Goal: Task Accomplishment & Management: Use online tool/utility

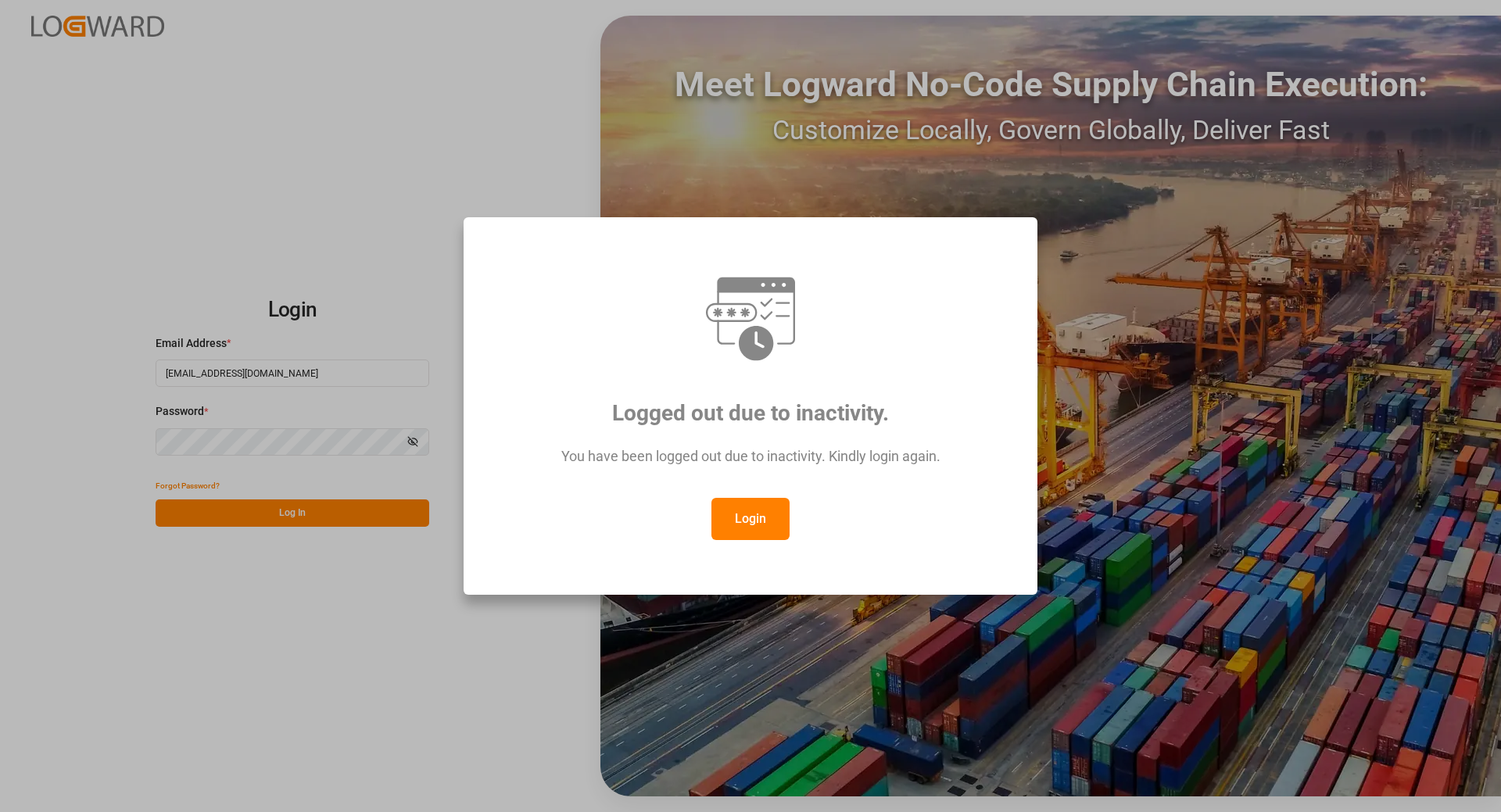
click at [739, 519] on button "Login" at bounding box center [750, 519] width 78 height 42
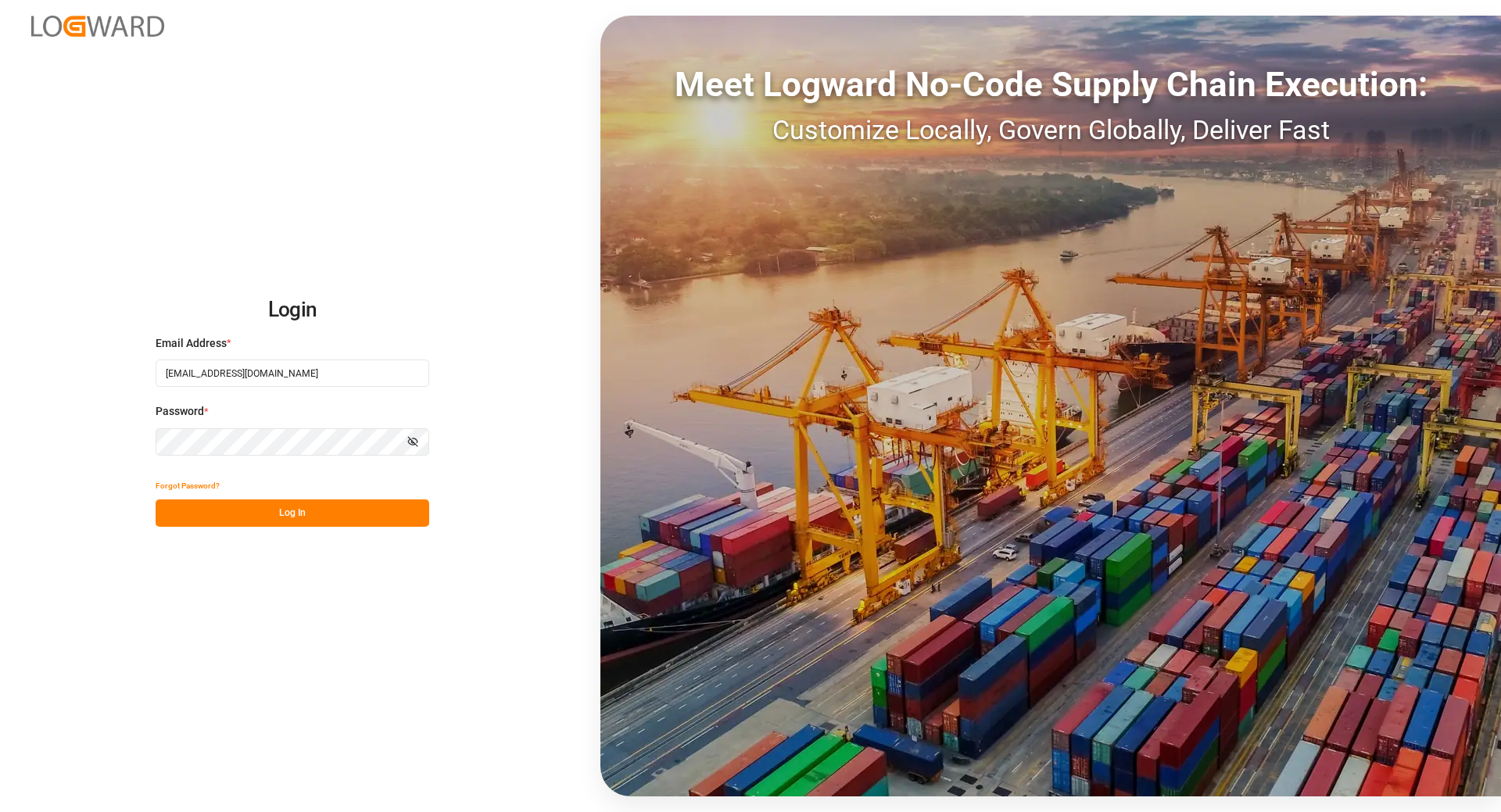
click at [333, 514] on button "Log In" at bounding box center [292, 514] width 273 height 28
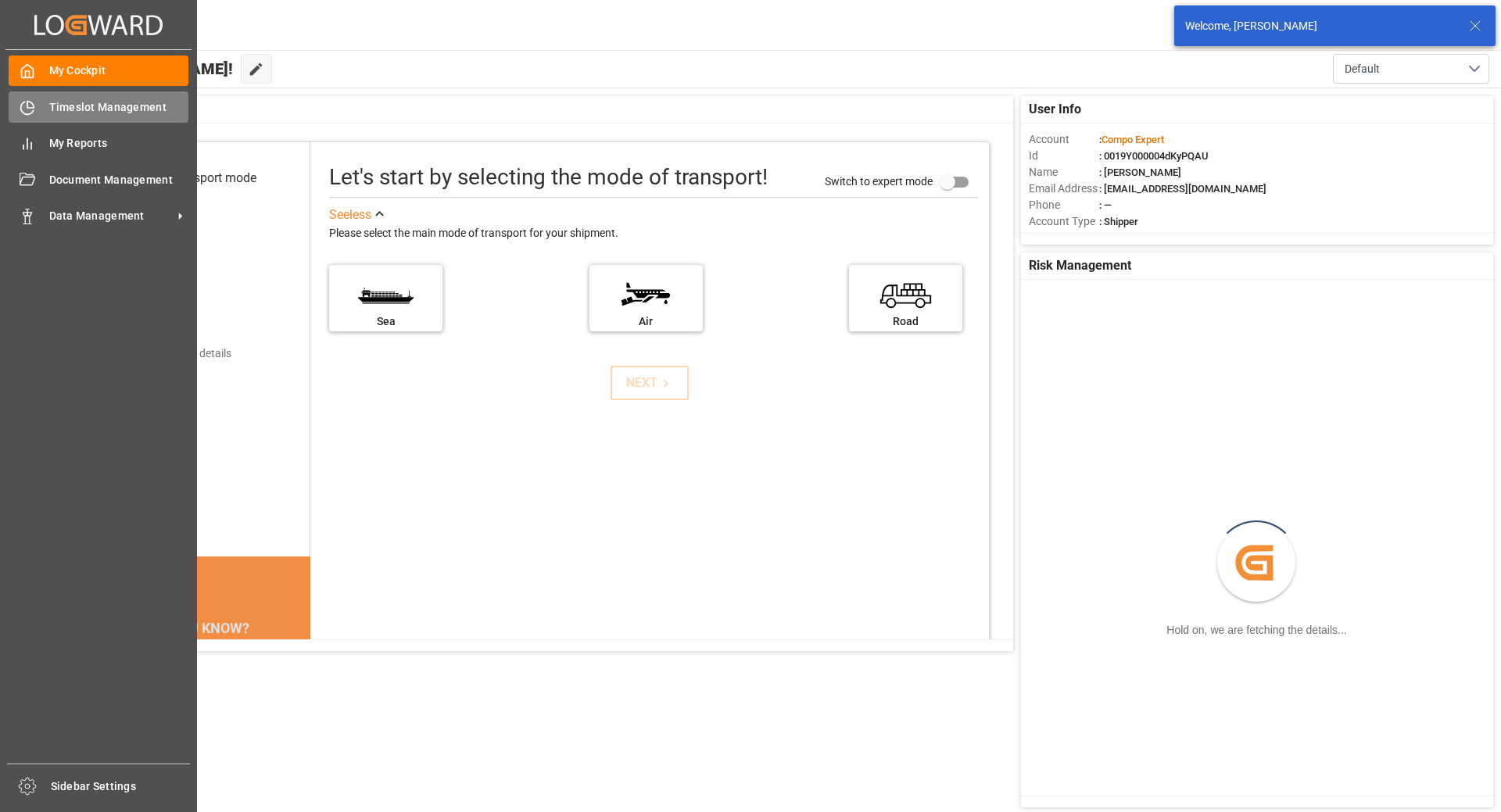
click at [31, 107] on icon at bounding box center [27, 108] width 16 height 16
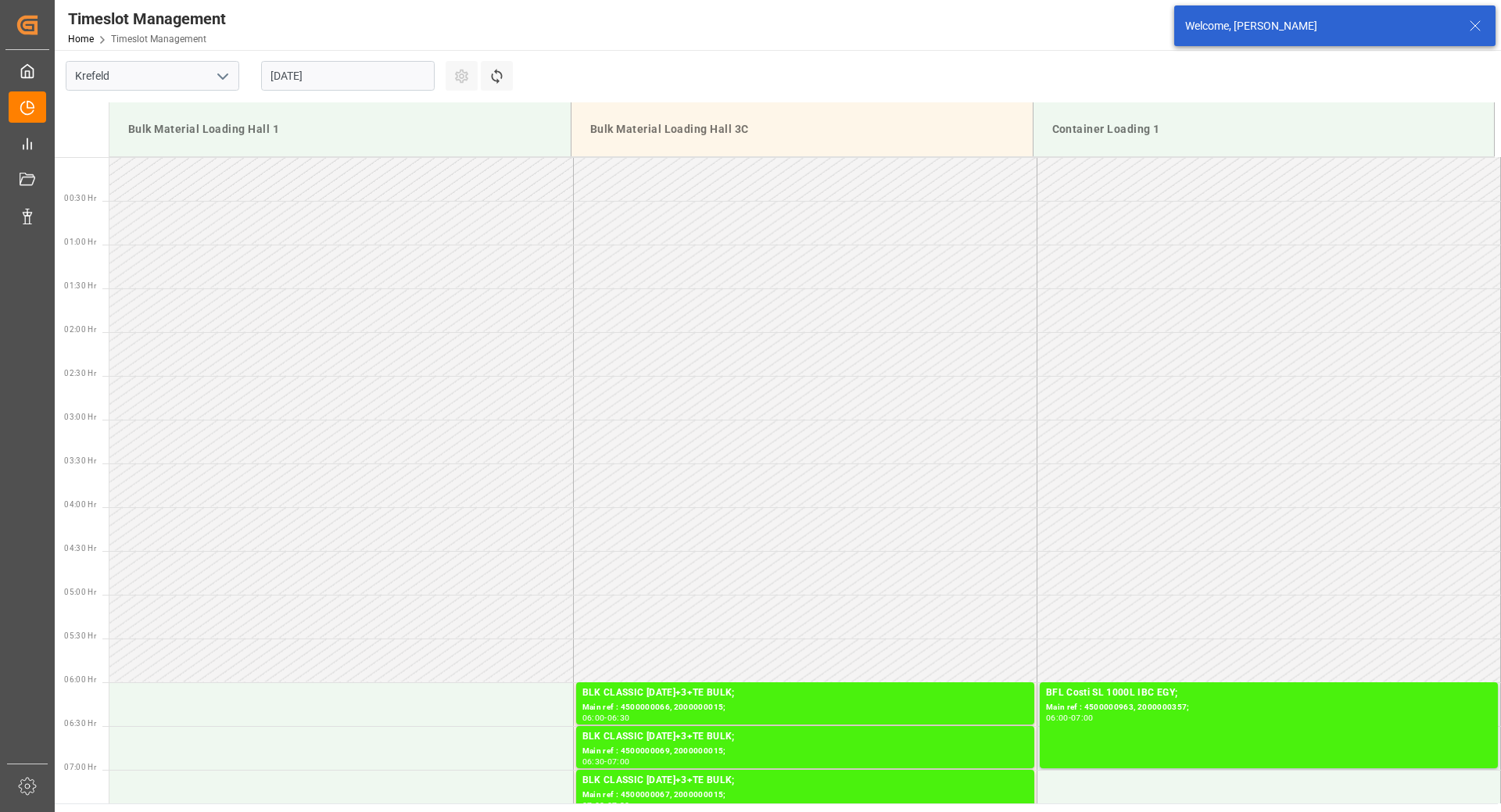
scroll to position [1391, 0]
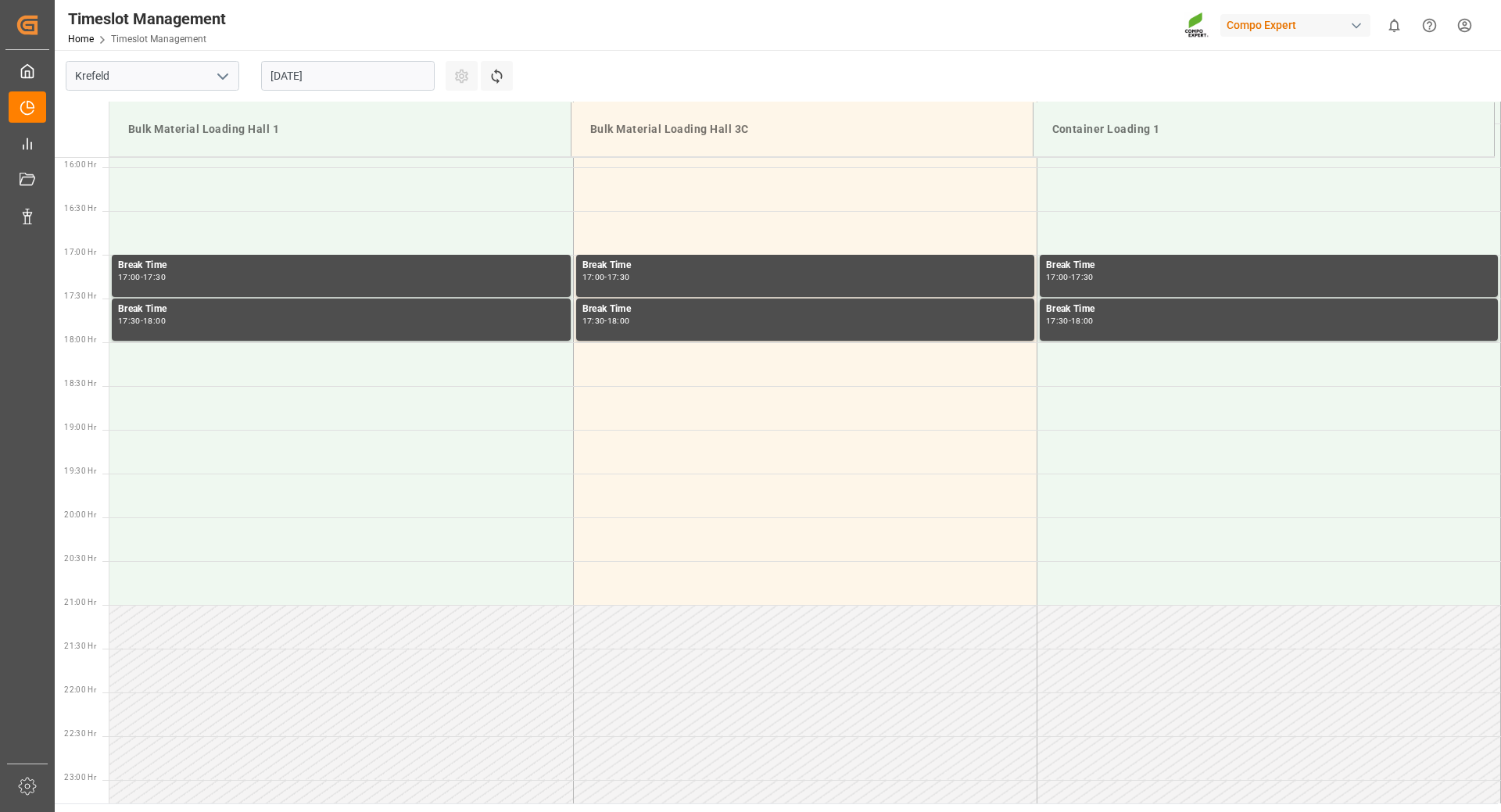
click at [372, 75] on input "[DATE]" at bounding box center [348, 75] width 174 height 29
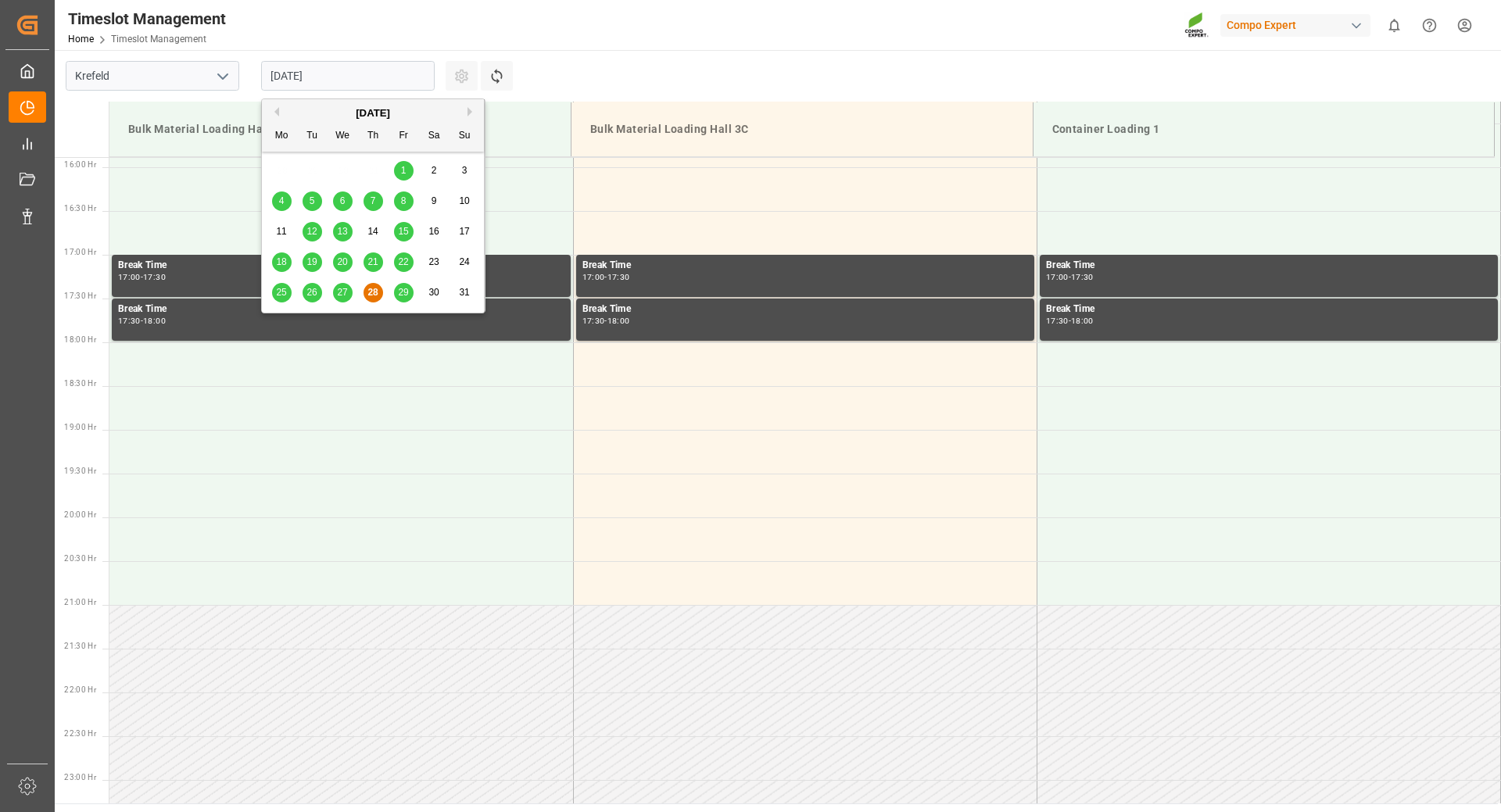
click at [466, 111] on div "[DATE]" at bounding box center [372, 113] width 222 height 16
click at [468, 113] on button "Next Month" at bounding box center [472, 111] width 9 height 9
click at [283, 204] on span "8" at bounding box center [282, 201] width 6 height 11
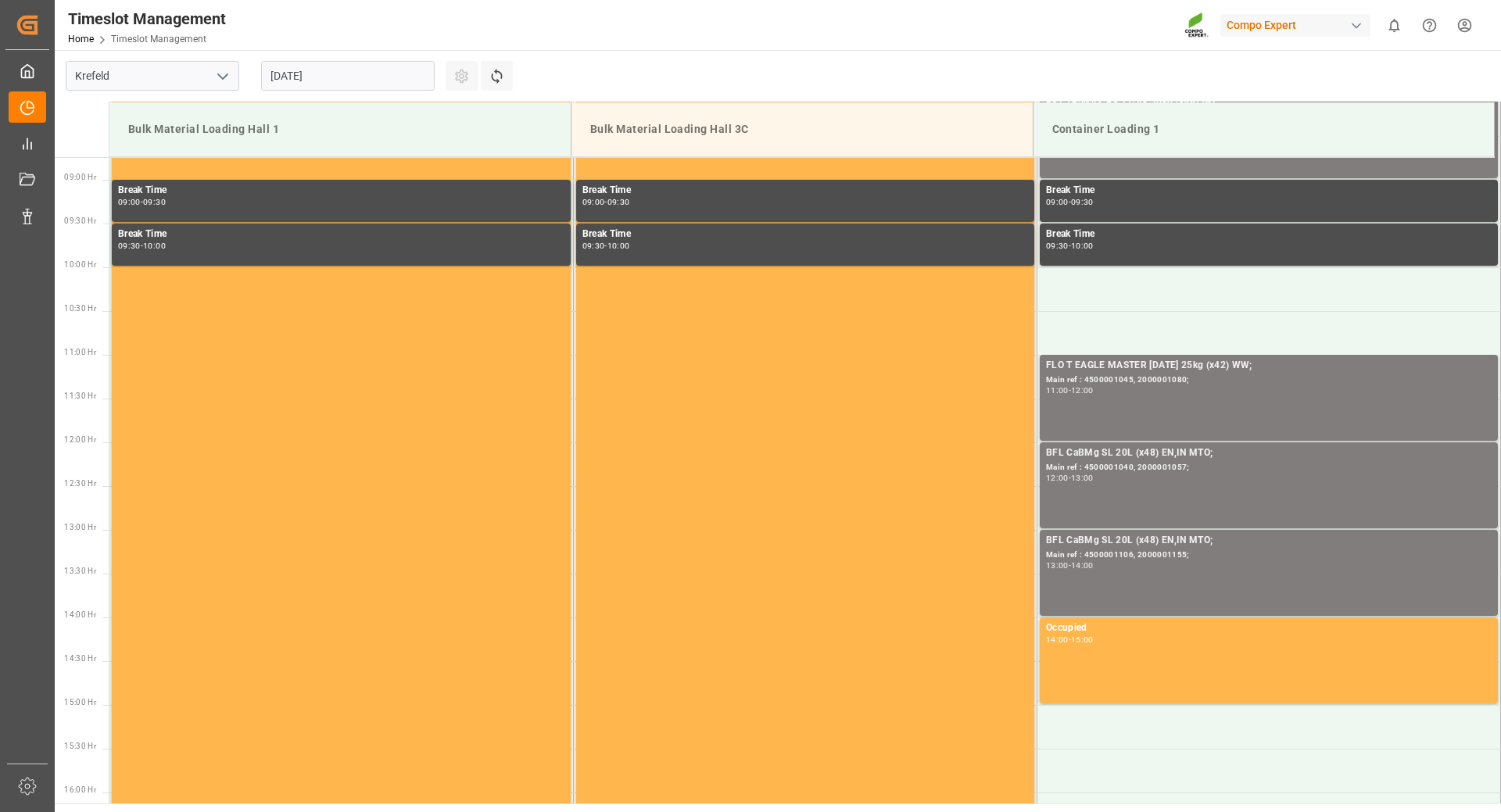
scroll to position [843, 0]
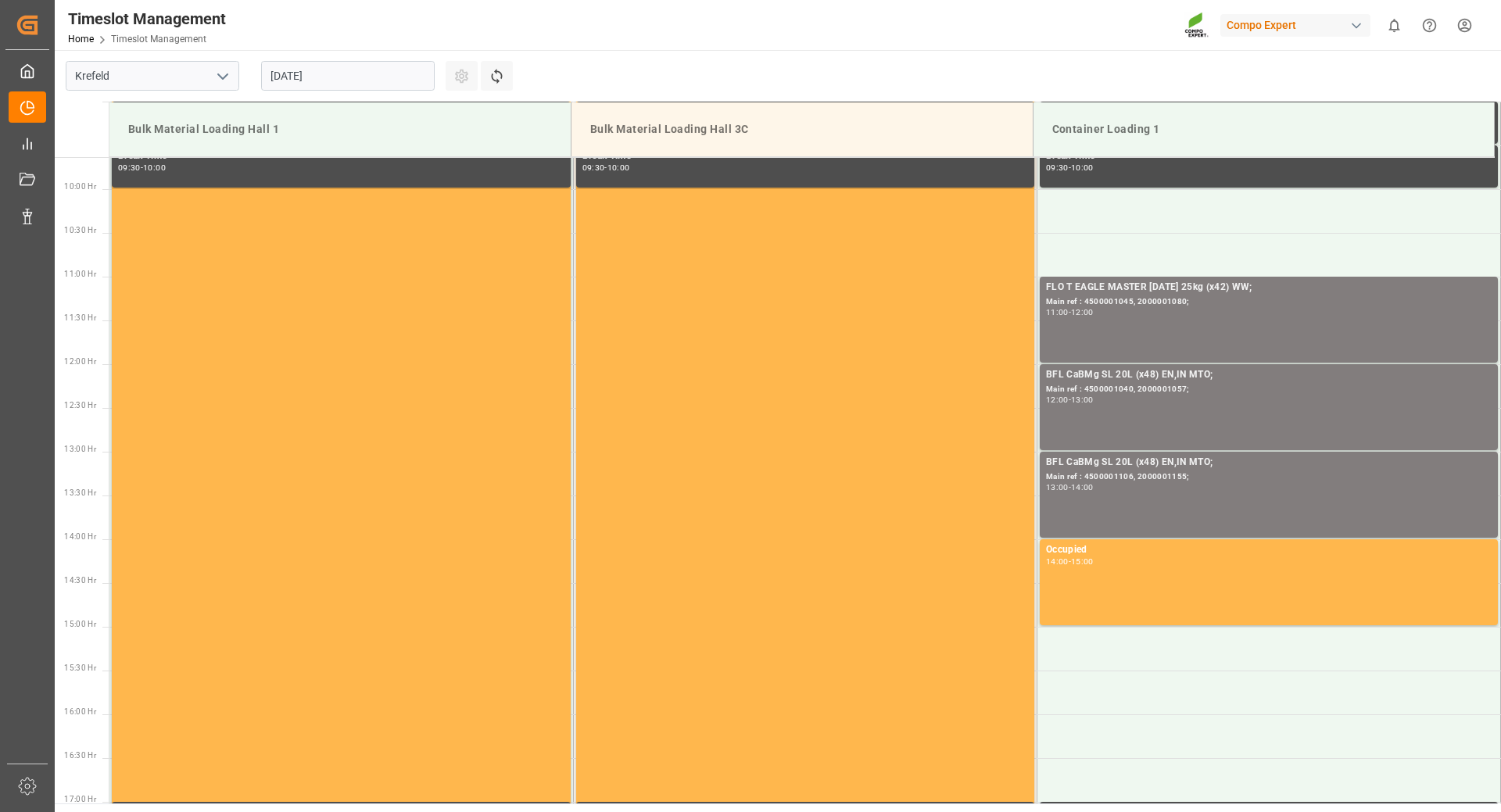
click at [364, 79] on input "[DATE]" at bounding box center [348, 75] width 174 height 29
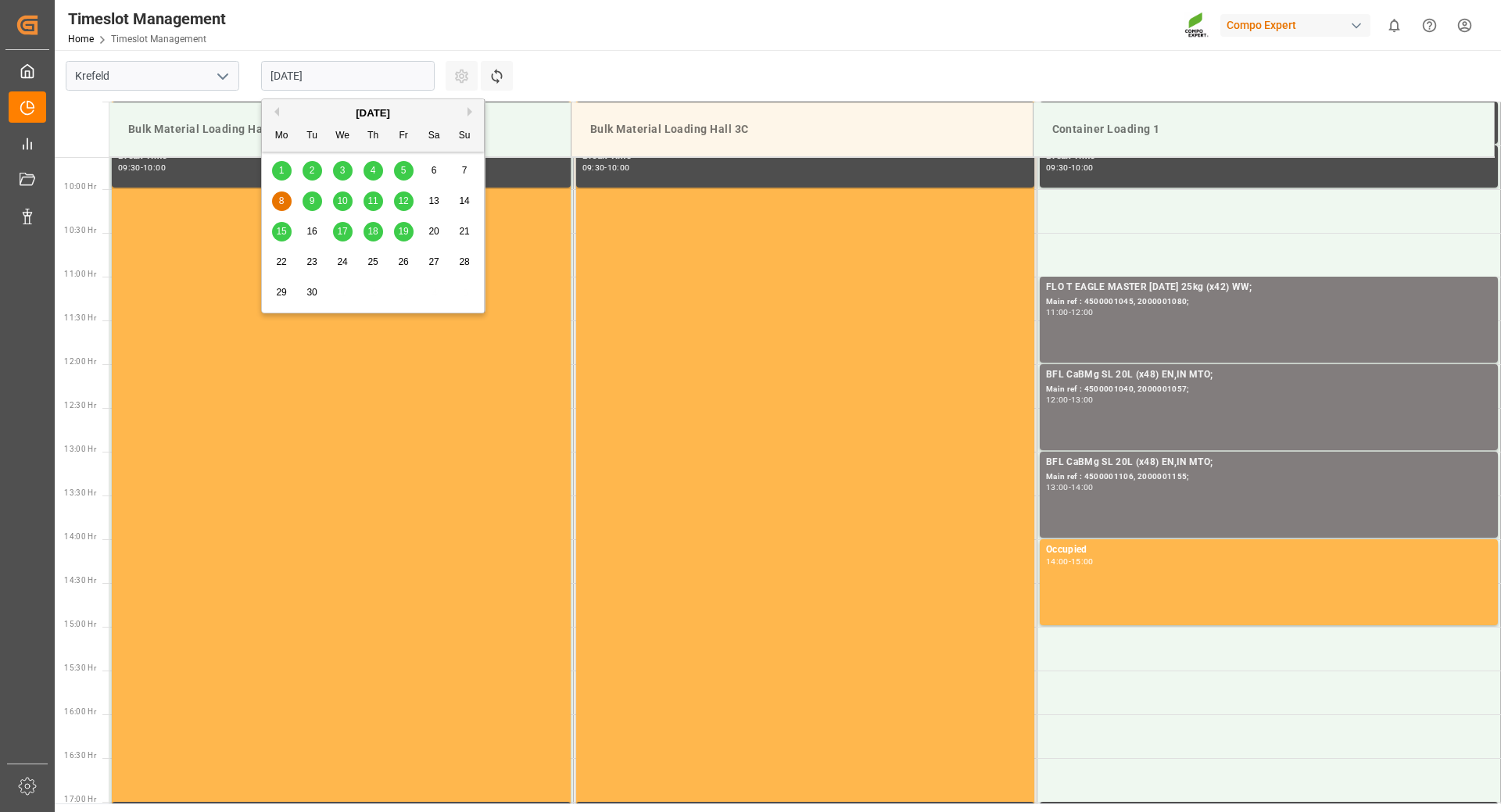
click at [320, 202] on div "9" at bounding box center [312, 202] width 19 height 18
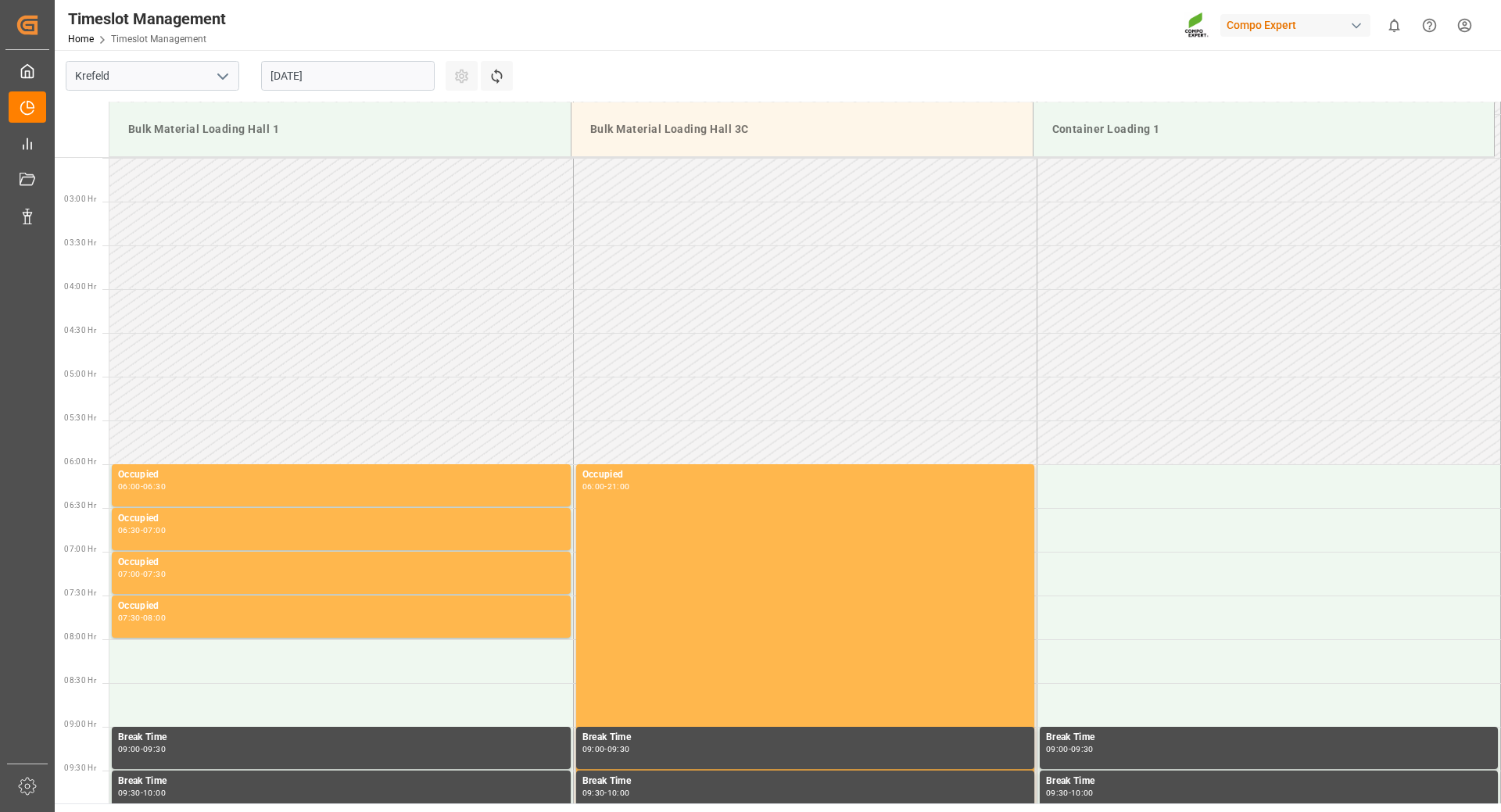
scroll to position [0, 0]
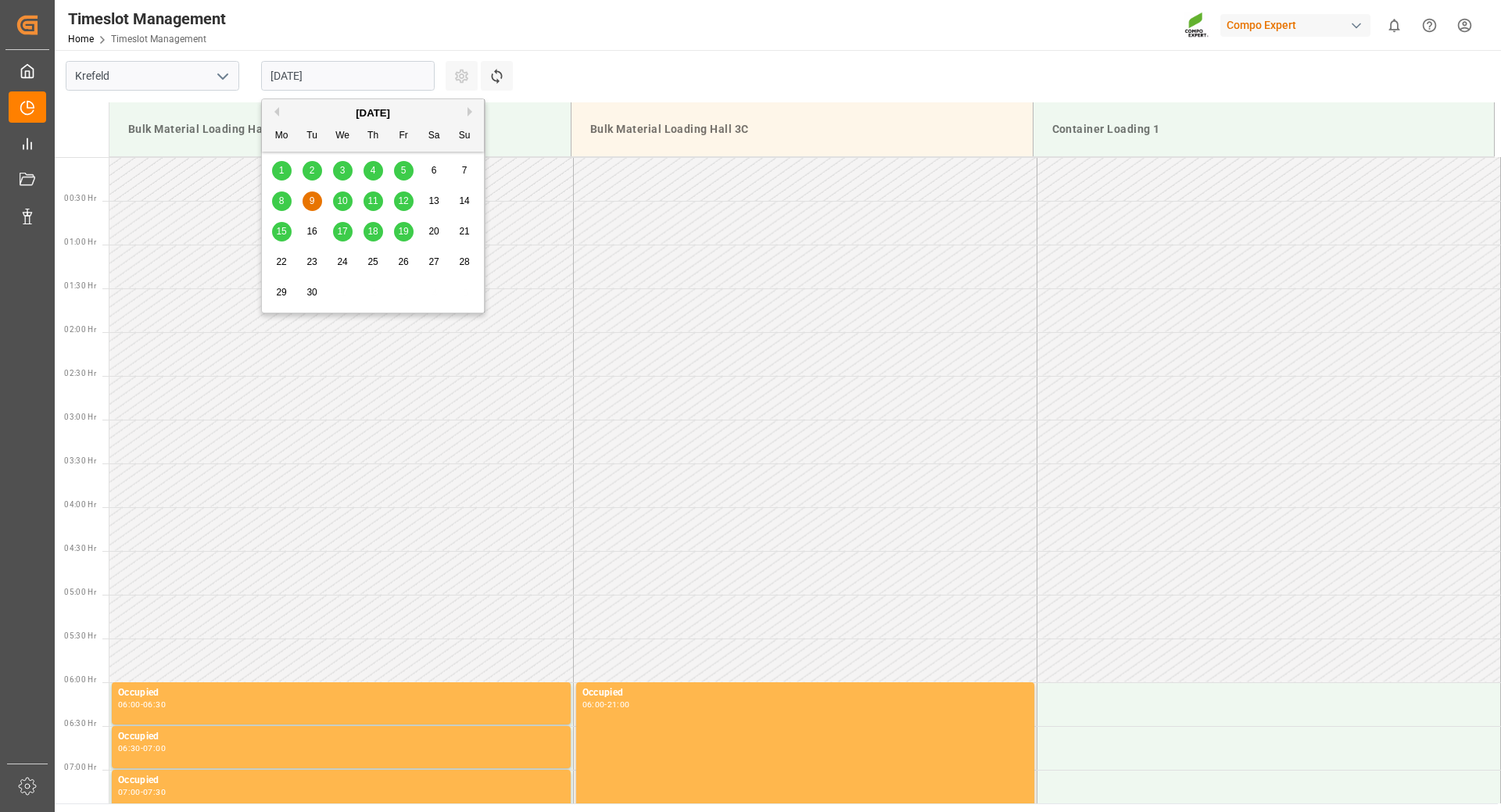
click at [383, 77] on input "[DATE]" at bounding box center [348, 75] width 174 height 29
click at [338, 204] on span "10" at bounding box center [342, 201] width 10 height 11
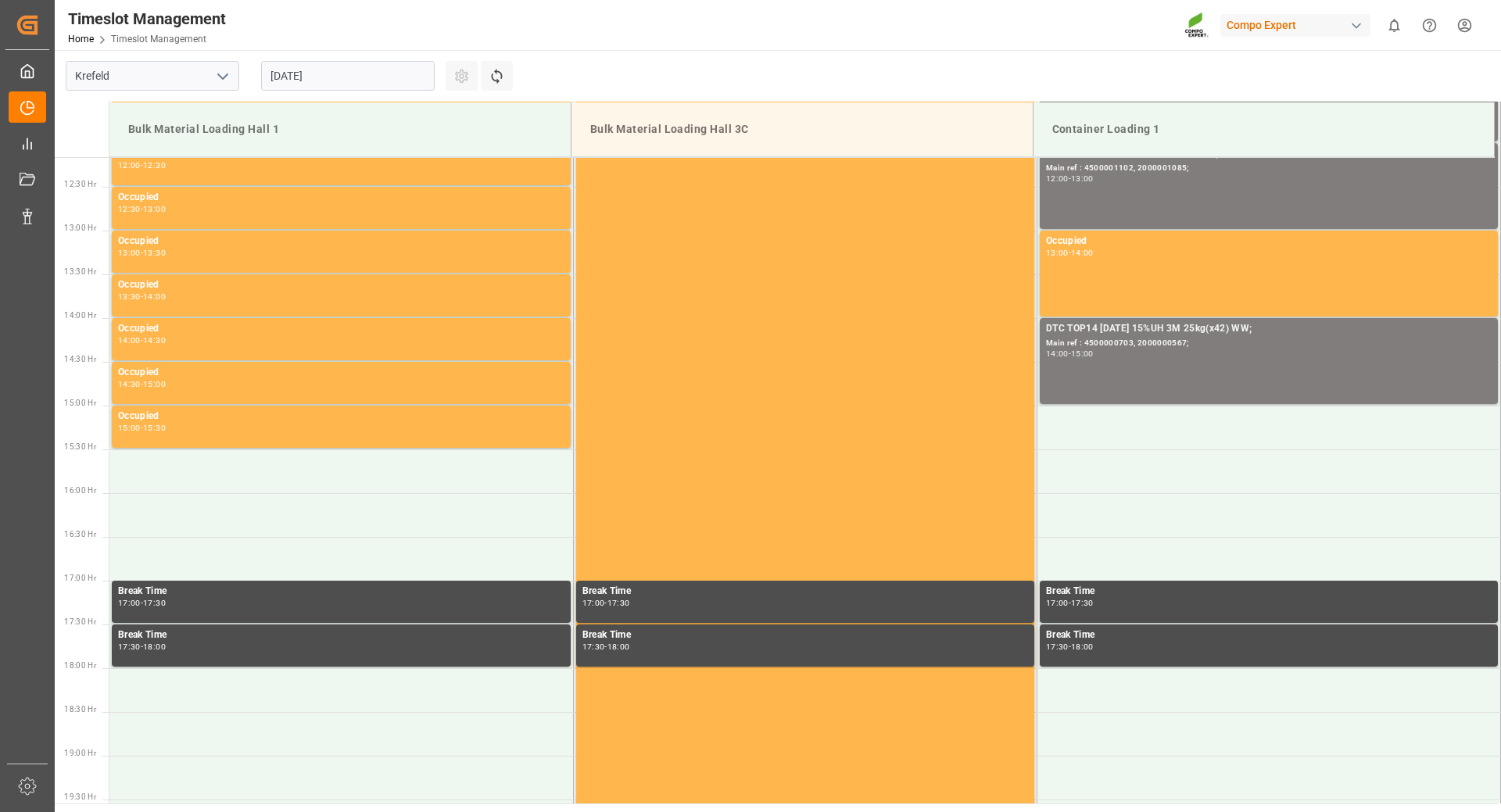
scroll to position [674, 0]
